Goal: Transaction & Acquisition: Book appointment/travel/reservation

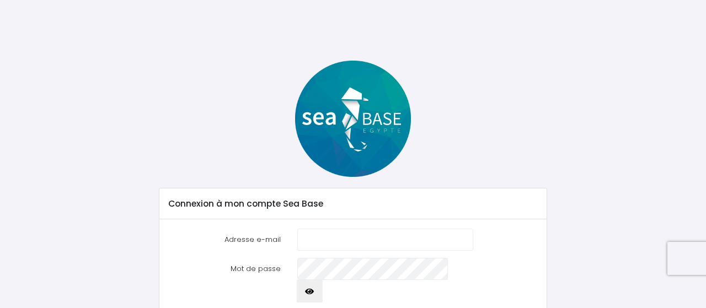
click at [356, 247] on input "Adresse e-mail" at bounding box center [385, 240] width 176 height 22
type input "dosramos.stecy@gmail.com"
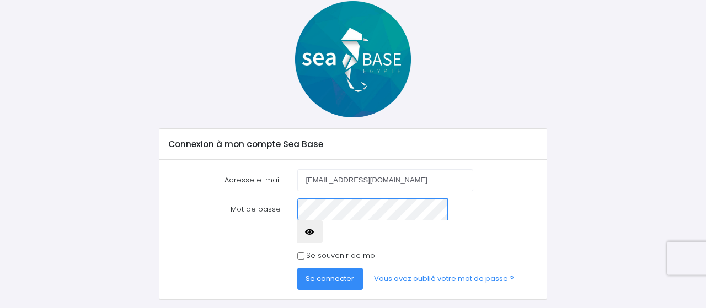
scroll to position [66, 0]
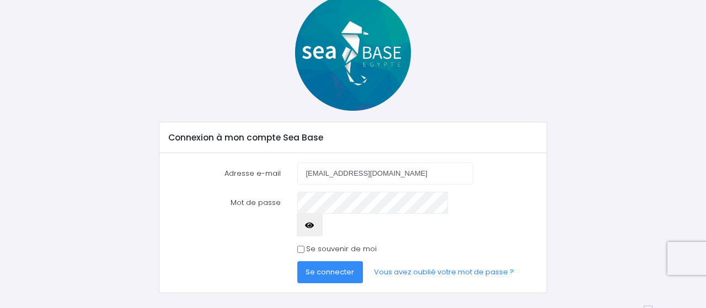
click at [323, 214] on button "button" at bounding box center [310, 225] width 26 height 22
click at [315, 267] on span "Se connecter" at bounding box center [330, 272] width 49 height 10
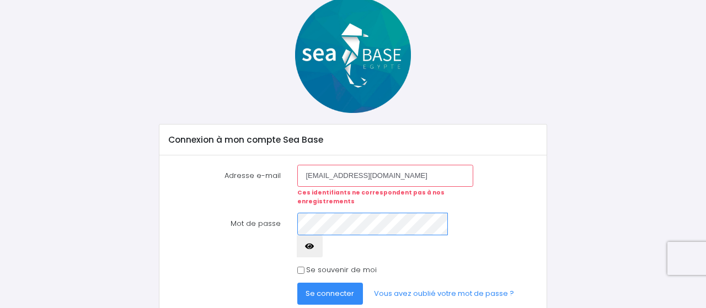
scroll to position [85, 0]
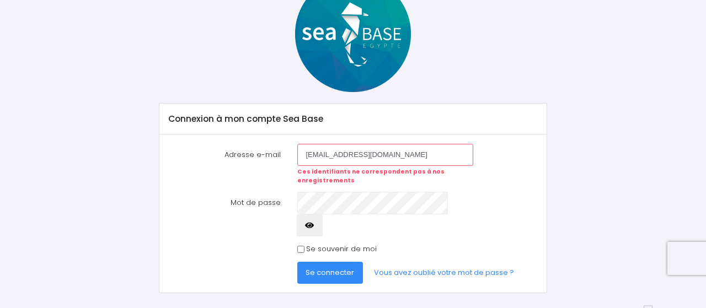
click at [317, 268] on span "Se connecter" at bounding box center [330, 273] width 49 height 10
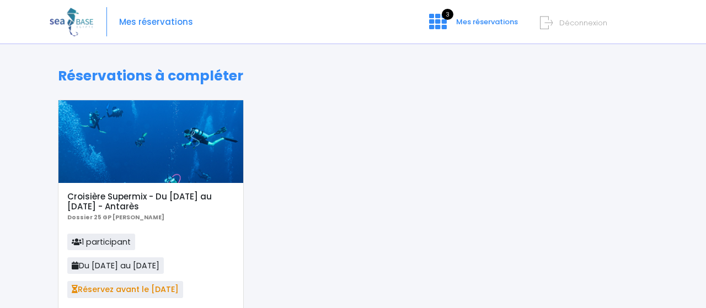
click at [472, 16] on div "Mes réservations 3 Mes réservations Déconnexion" at bounding box center [345, 22] width 590 height 44
click at [467, 27] on link "3 Mes réservations" at bounding box center [472, 25] width 104 height 10
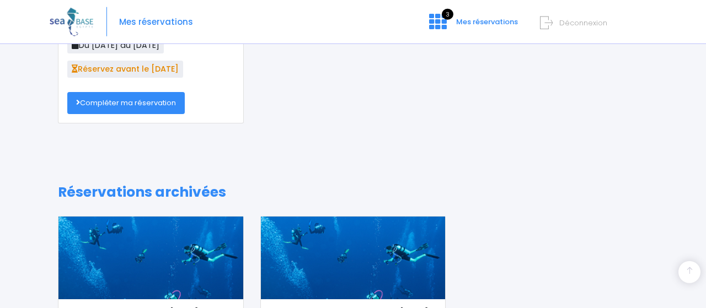
scroll to position [245, 0]
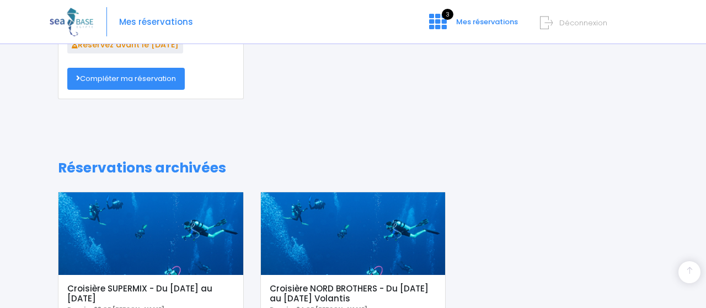
drag, startPoint x: 699, startPoint y: 189, endPoint x: 705, endPoint y: 241, distance: 52.2
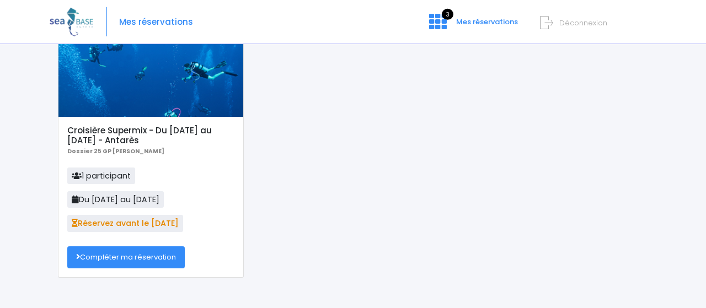
scroll to position [64, 0]
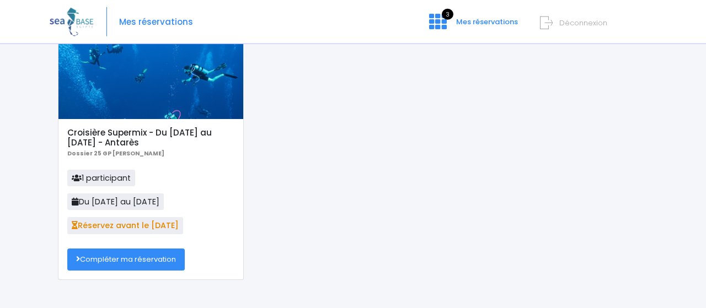
click at [121, 259] on link "Compléter ma réservation" at bounding box center [126, 260] width 118 height 22
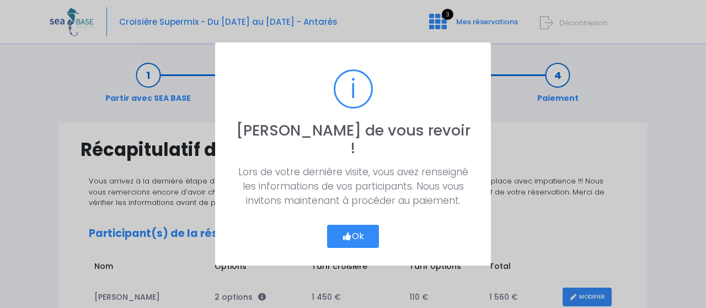
click at [358, 227] on button "Ok" at bounding box center [353, 236] width 52 height 23
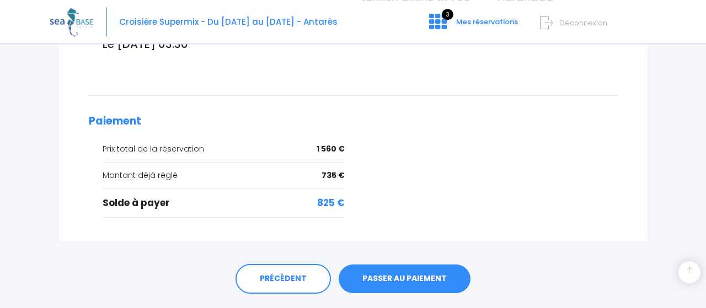
scroll to position [465, 0]
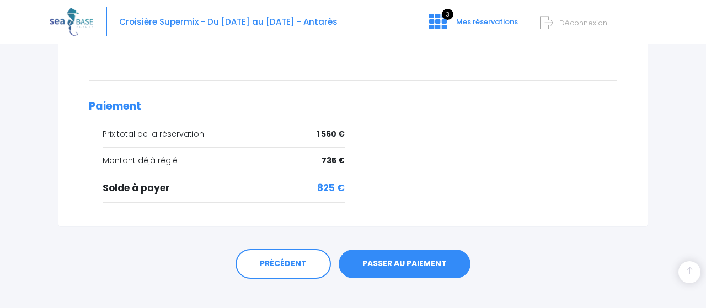
click at [429, 250] on link "PASSER AU PAIEMENT" at bounding box center [405, 264] width 132 height 29
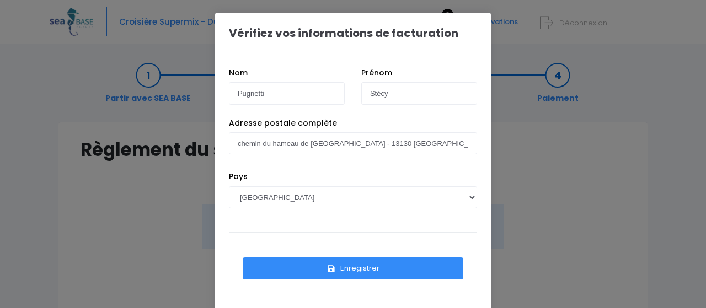
click at [351, 270] on button "Enregistrer" at bounding box center [353, 269] width 221 height 22
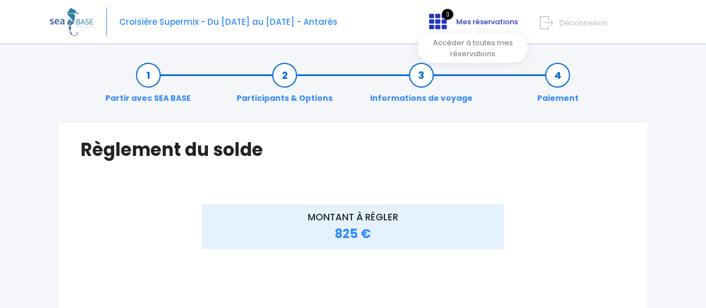
click at [441, 28] on icon at bounding box center [438, 22] width 18 height 18
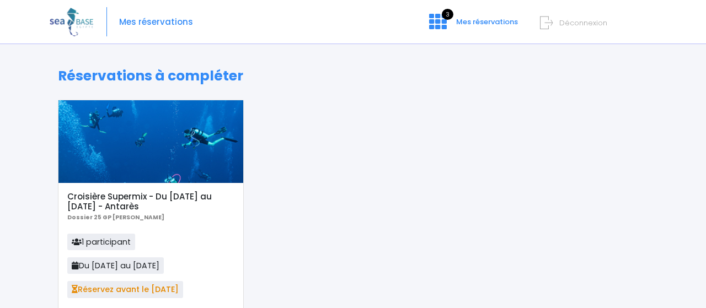
scroll to position [212, 0]
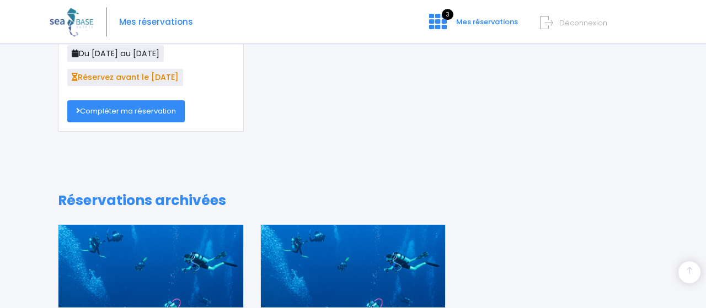
click at [129, 108] on link "Compléter ma réservation" at bounding box center [126, 111] width 118 height 22
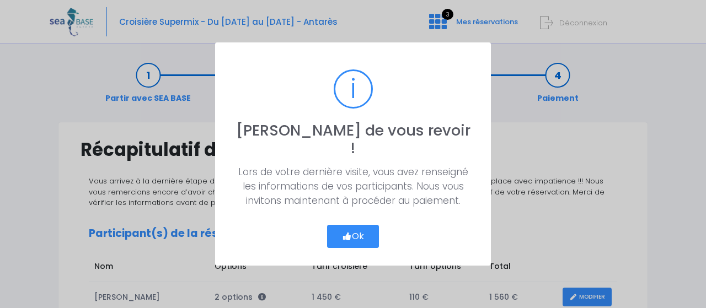
click at [355, 225] on button "Ok" at bounding box center [353, 236] width 52 height 23
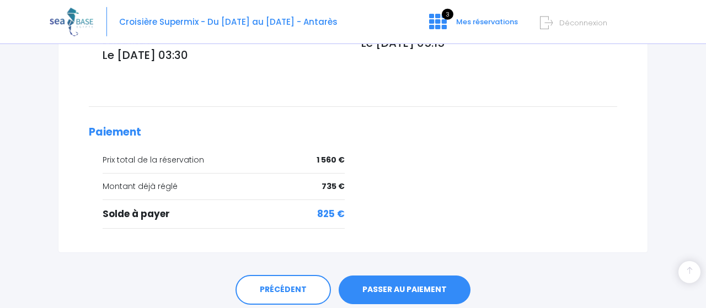
scroll to position [465, 0]
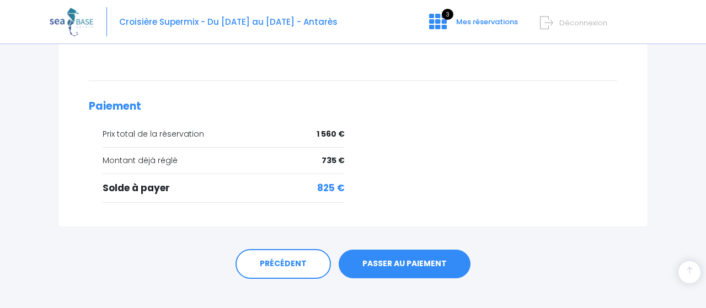
click at [399, 257] on link "PASSER AU PAIEMENT" at bounding box center [405, 264] width 132 height 29
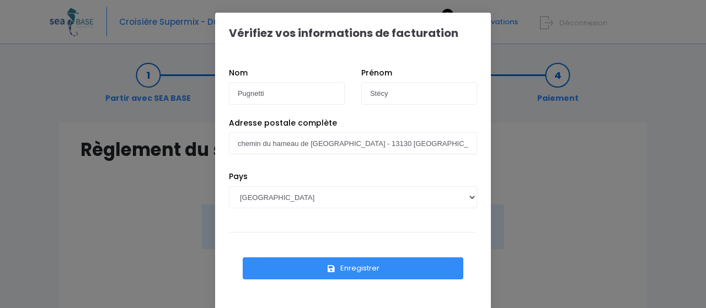
click at [351, 267] on button "Enregistrer" at bounding box center [353, 269] width 221 height 22
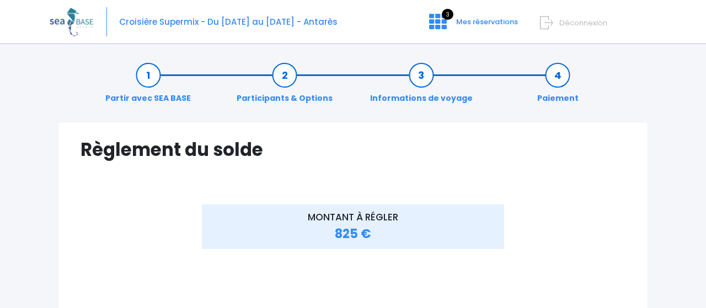
drag, startPoint x: 699, startPoint y: 80, endPoint x: 700, endPoint y: 138, distance: 58.5
click at [700, 138] on html "Croisière Supermix - Du [DATE] au [DATE] - Antarès 3 Mes réservations Déconnexi…" at bounding box center [353, 154] width 706 height 308
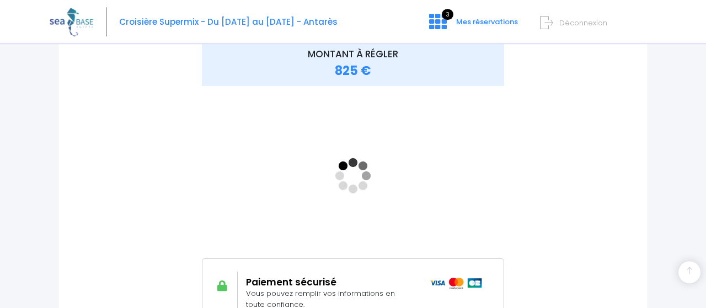
scroll to position [188, 0]
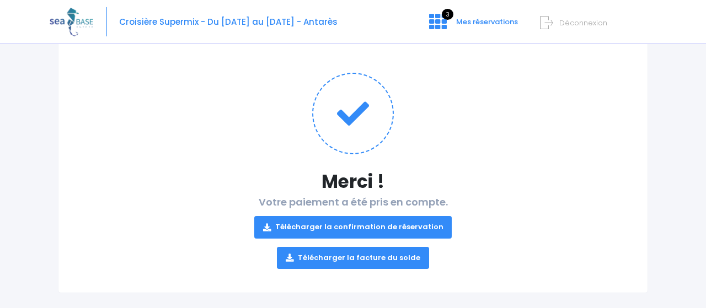
scroll to position [105, 0]
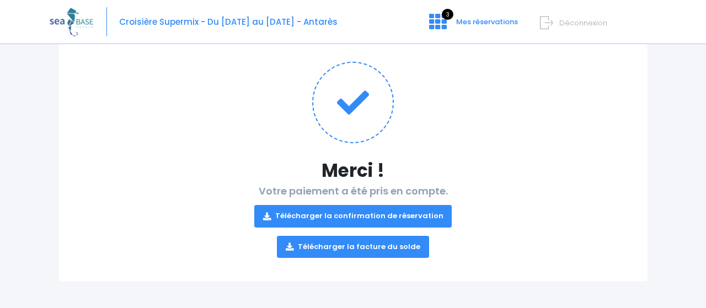
click at [375, 249] on link "Télécharger la facture du solde" at bounding box center [353, 247] width 152 height 22
click at [489, 21] on span "Mes réservations" at bounding box center [487, 22] width 62 height 10
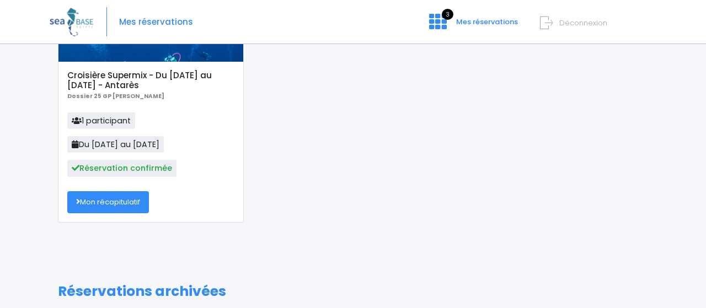
scroll to position [166, 0]
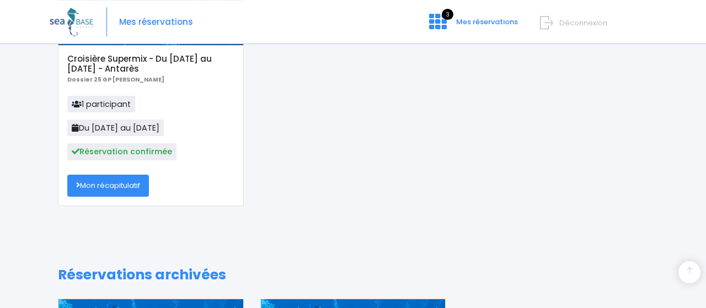
click at [131, 190] on link "Mon récapitulatif" at bounding box center [108, 186] width 82 height 22
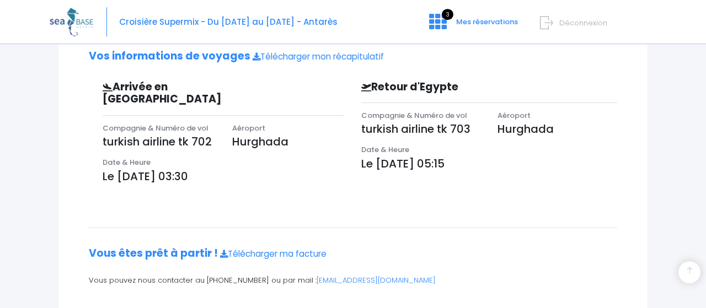
scroll to position [327, 0]
